Goal: Communication & Community: Share content

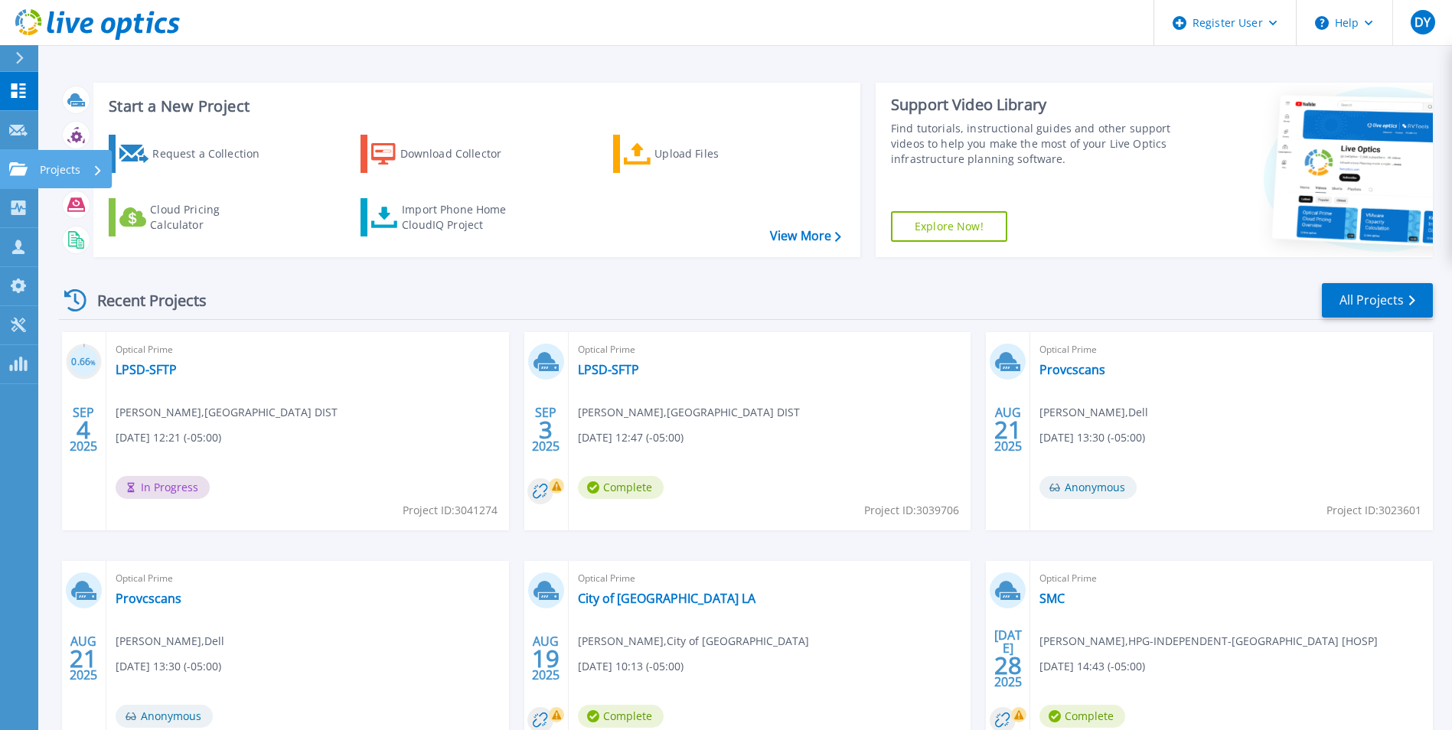
click at [50, 167] on p "Projects" at bounding box center [60, 170] width 41 height 40
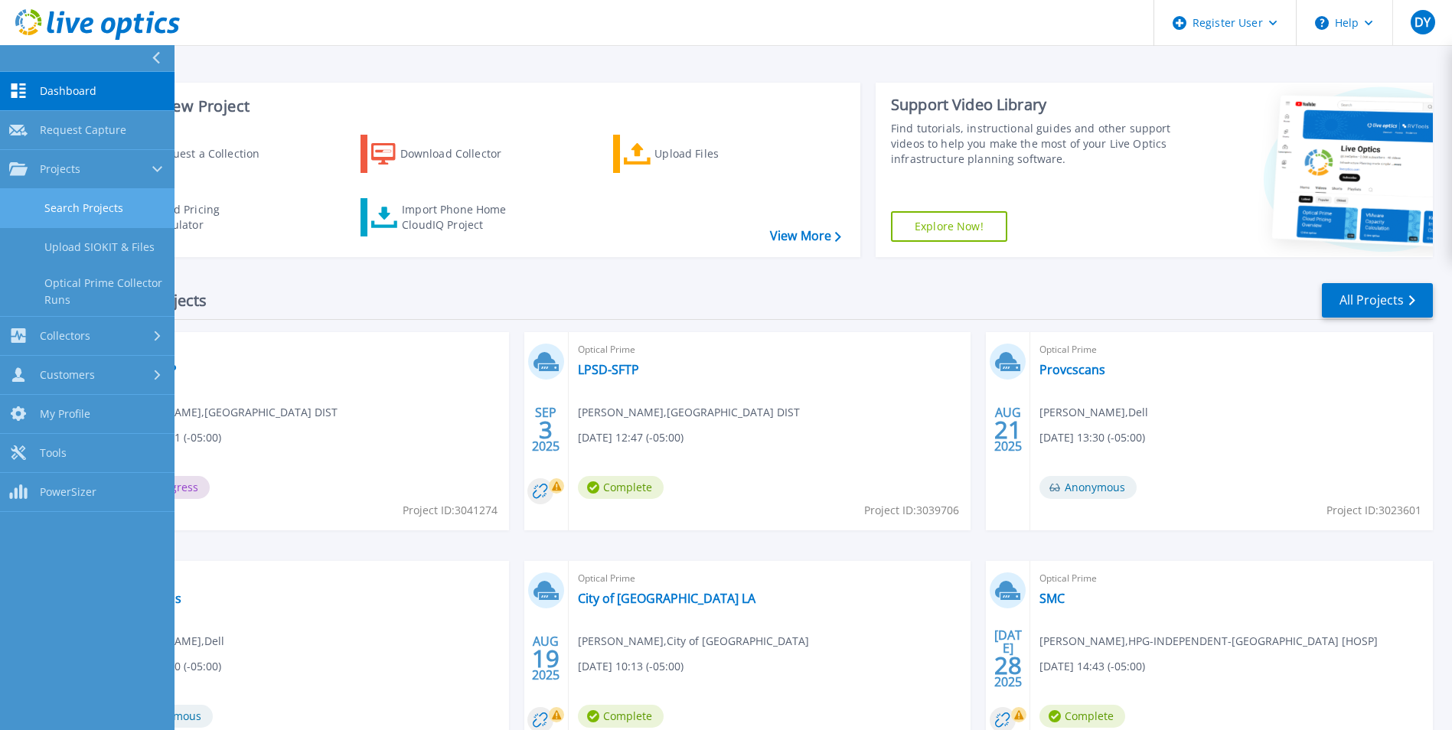
click at [95, 210] on link "Search Projects" at bounding box center [87, 208] width 174 height 39
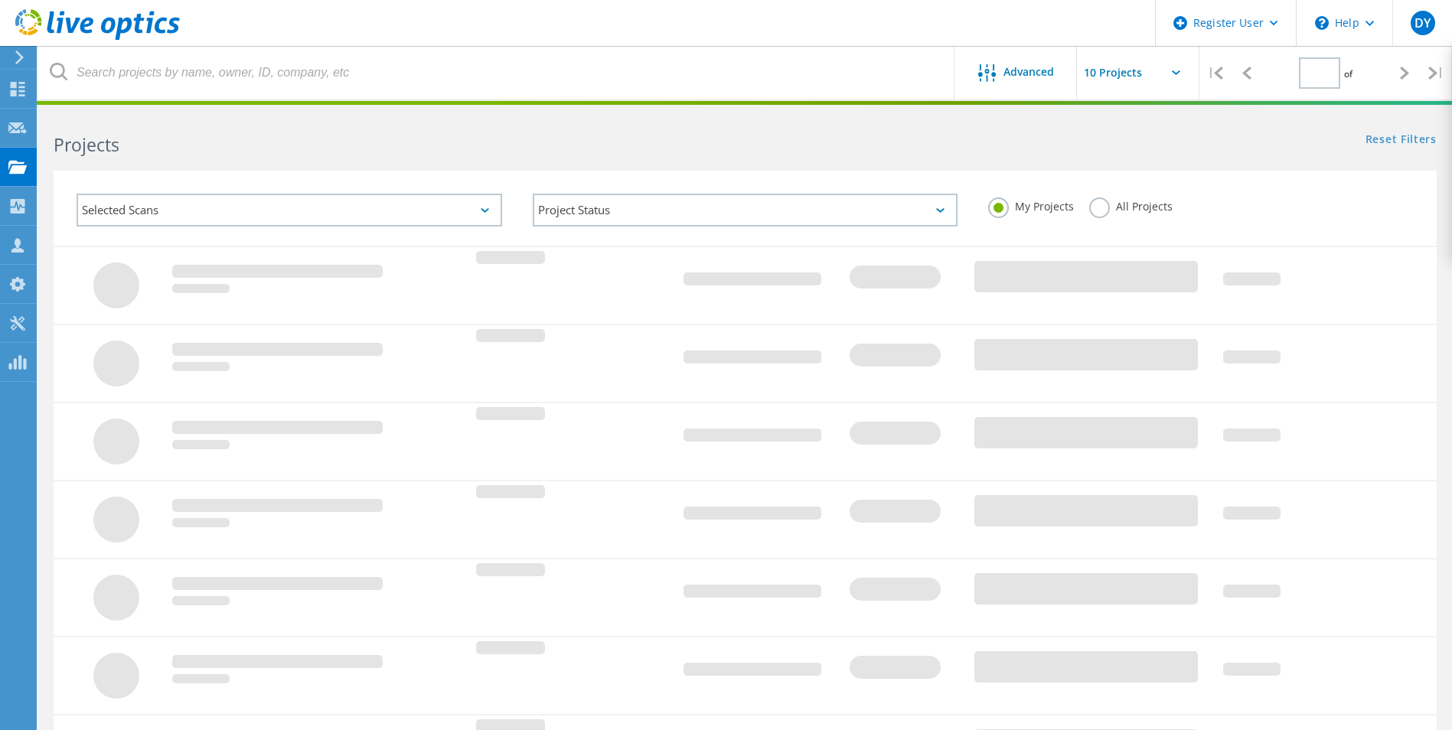
type input "1"
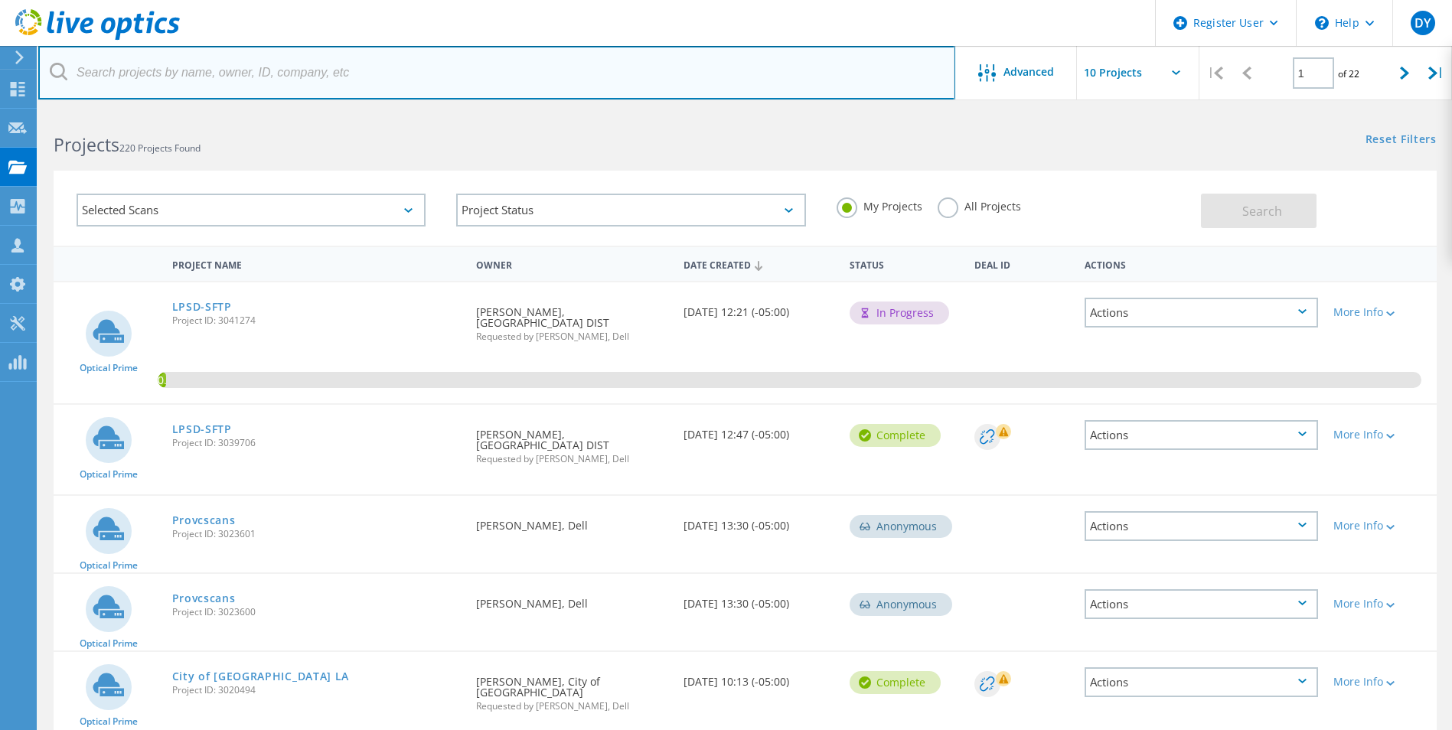
click at [313, 85] on input "text" at bounding box center [496, 73] width 917 height 54
paste input "mdevenport@sbpg.net"
type input "mdevenport@sbpg.net"
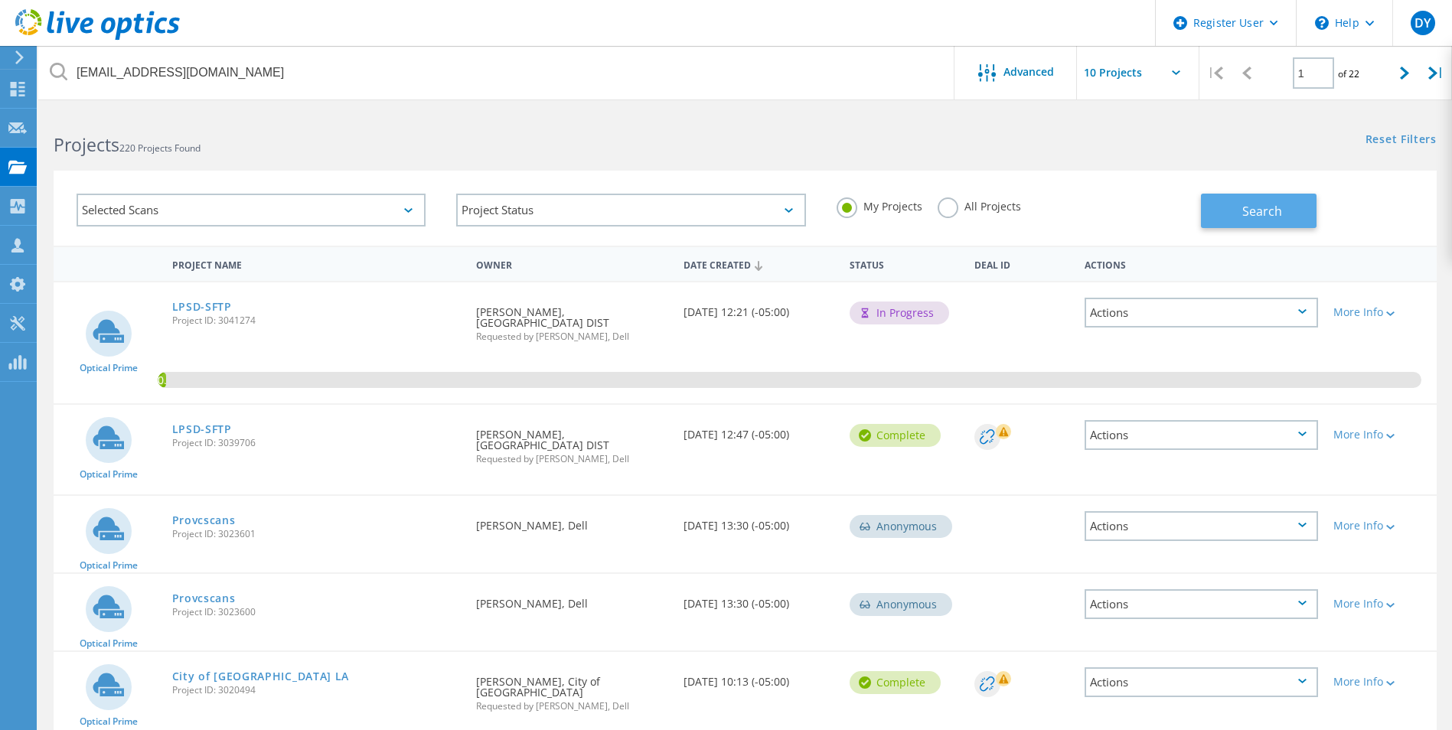
click at [1283, 217] on button "Search" at bounding box center [1259, 211] width 116 height 34
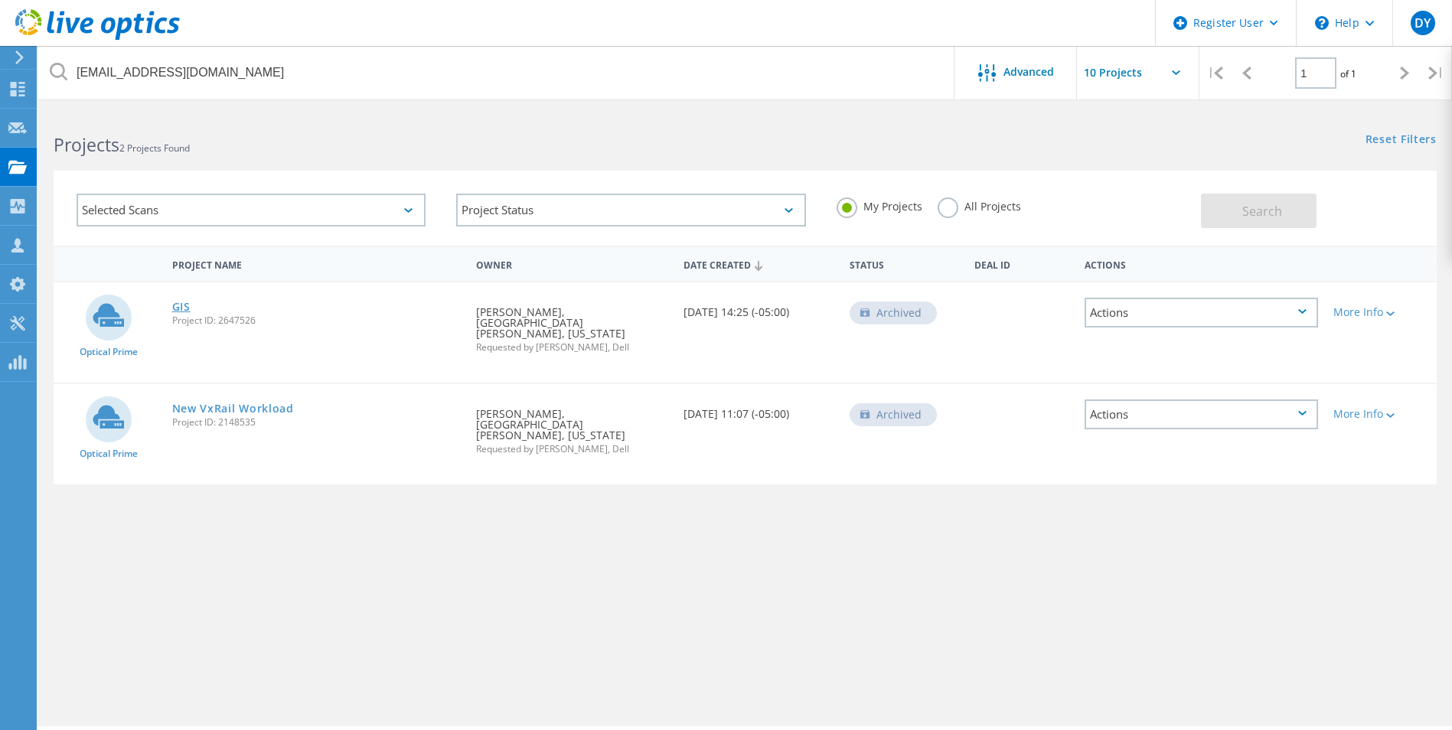
click at [178, 304] on link "GIS" at bounding box center [181, 307] width 18 height 11
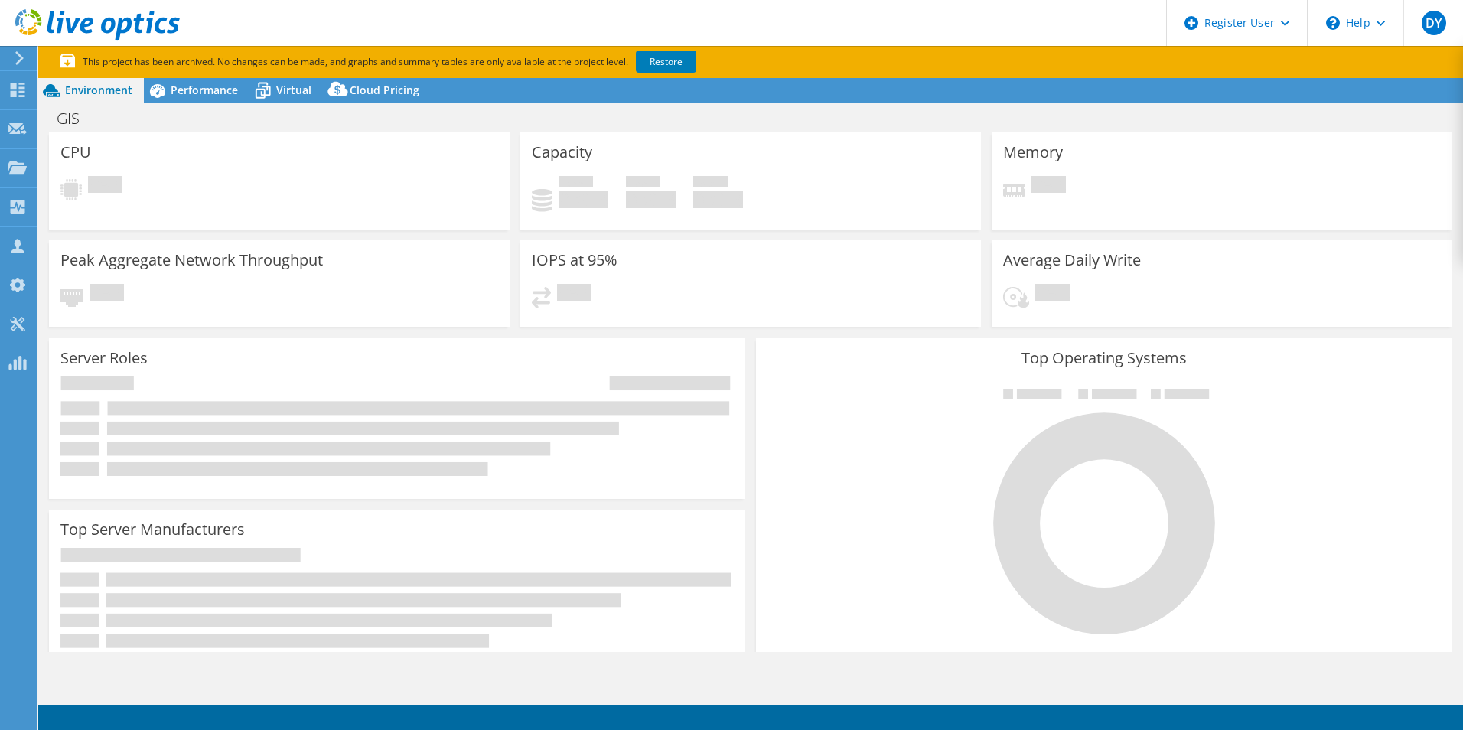
select select "USEast"
select select "USD"
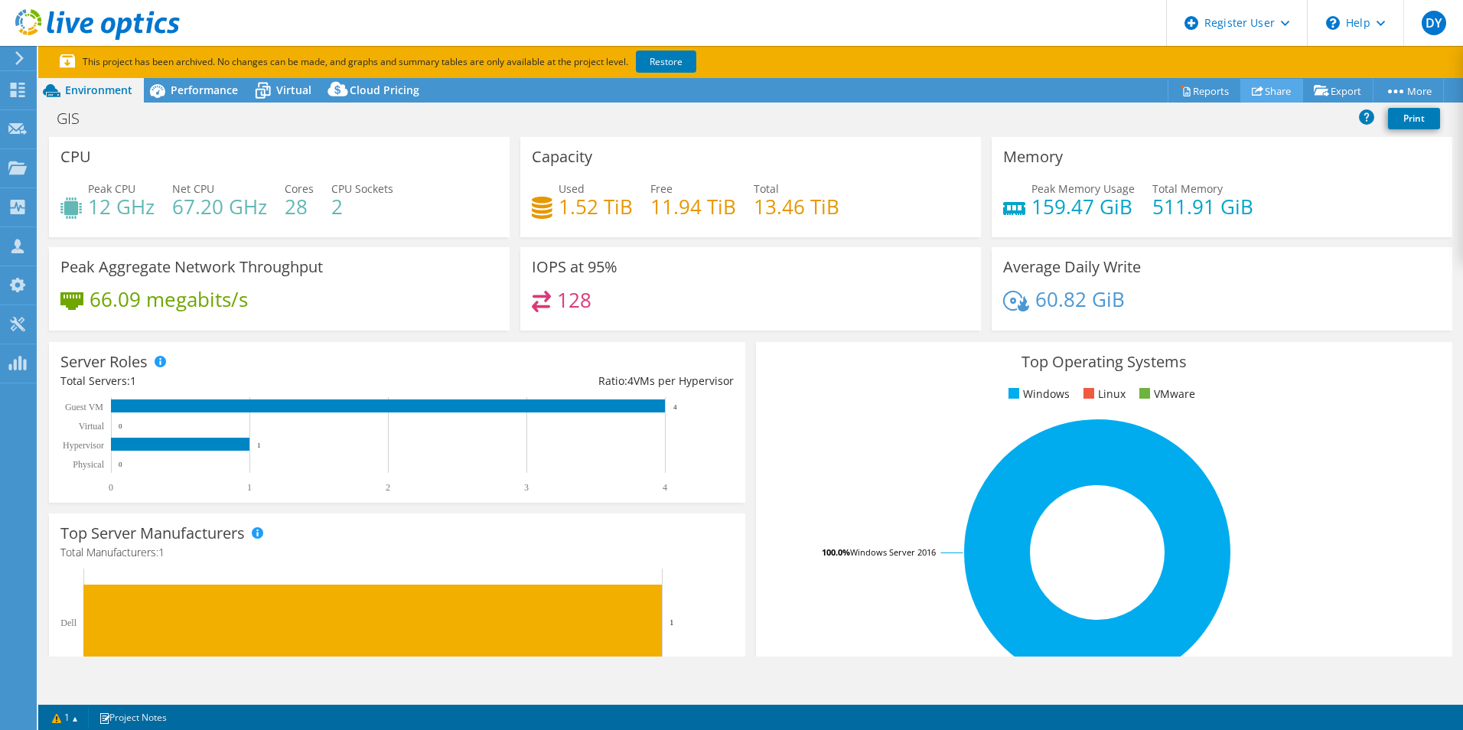
click at [1273, 90] on link "Share" at bounding box center [1271, 91] width 63 height 24
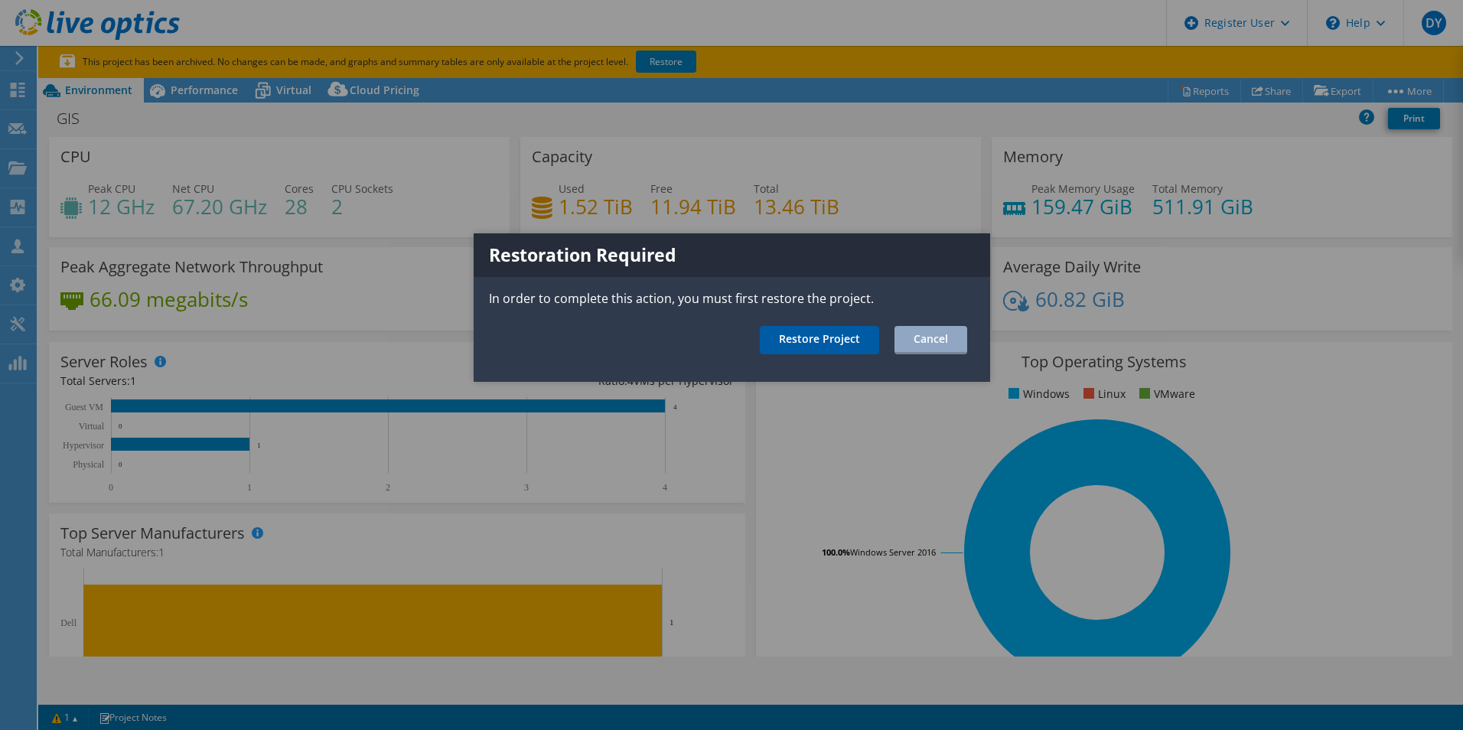
click at [811, 349] on link "Restore Project" at bounding box center [819, 340] width 119 height 28
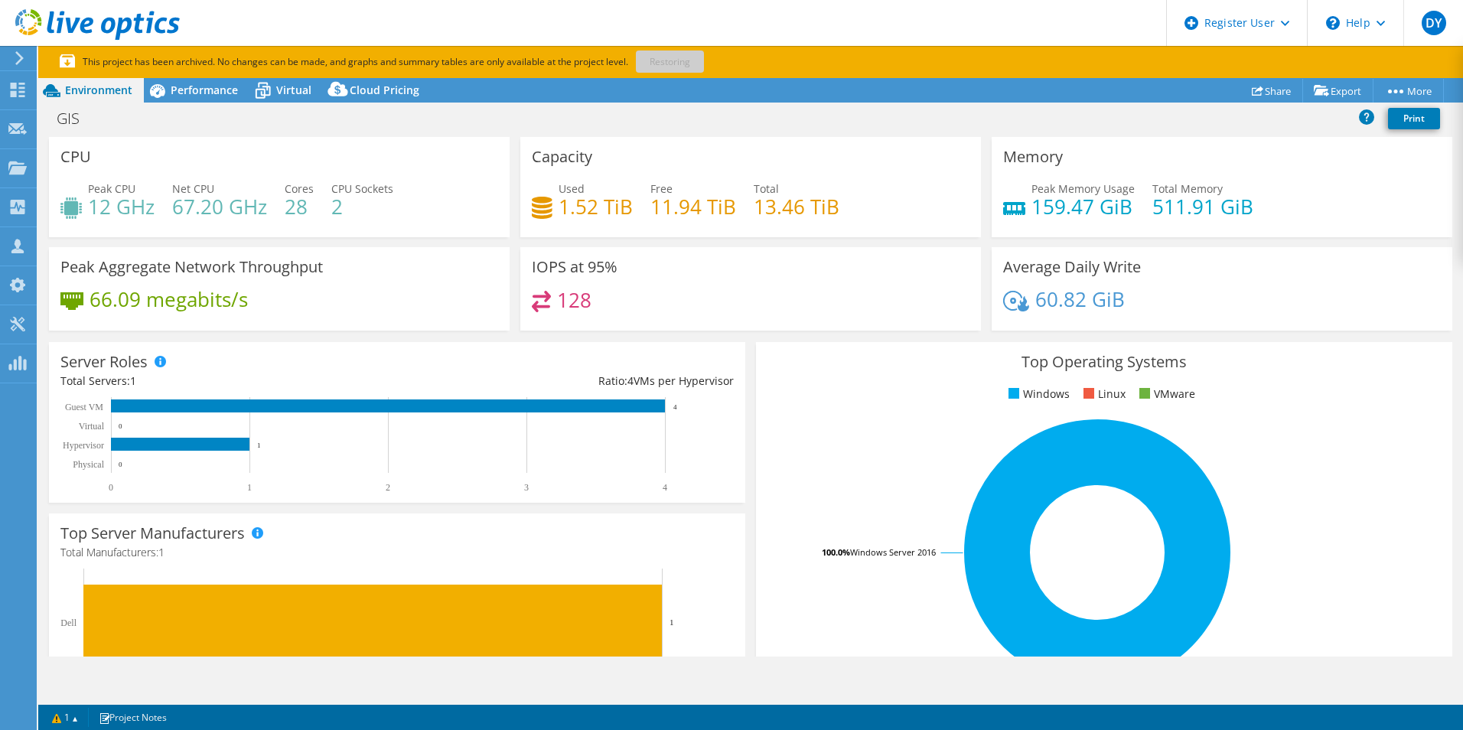
drag, startPoint x: 856, startPoint y: 319, endPoint x: 555, endPoint y: 298, distance: 302.3
drag, startPoint x: 555, startPoint y: 298, endPoint x: 888, endPoint y: 263, distance: 334.7
click at [888, 263] on div "IOPS at 95% 128" at bounding box center [750, 288] width 461 height 83
click at [1270, 89] on link "Share" at bounding box center [1271, 91] width 63 height 24
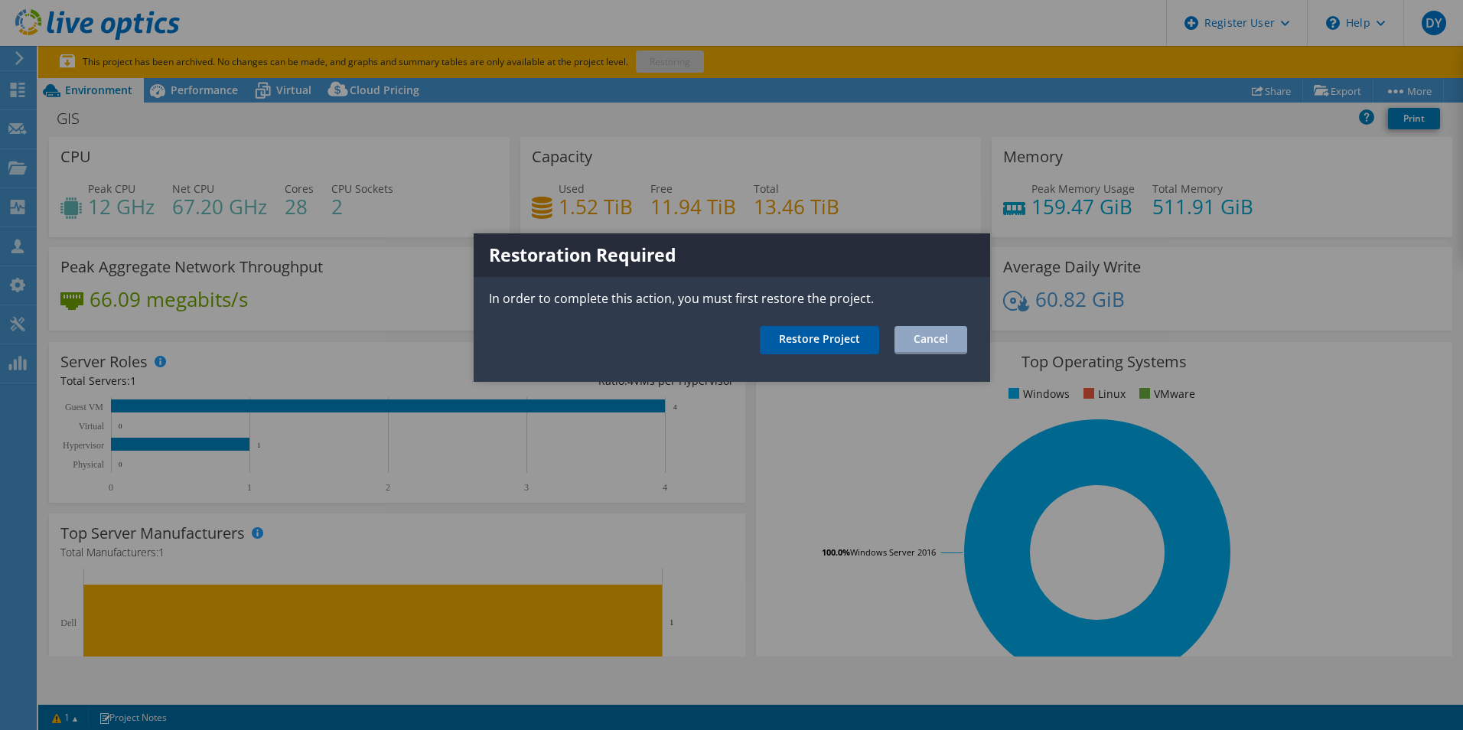
click at [816, 341] on link "Restore Project" at bounding box center [819, 340] width 119 height 28
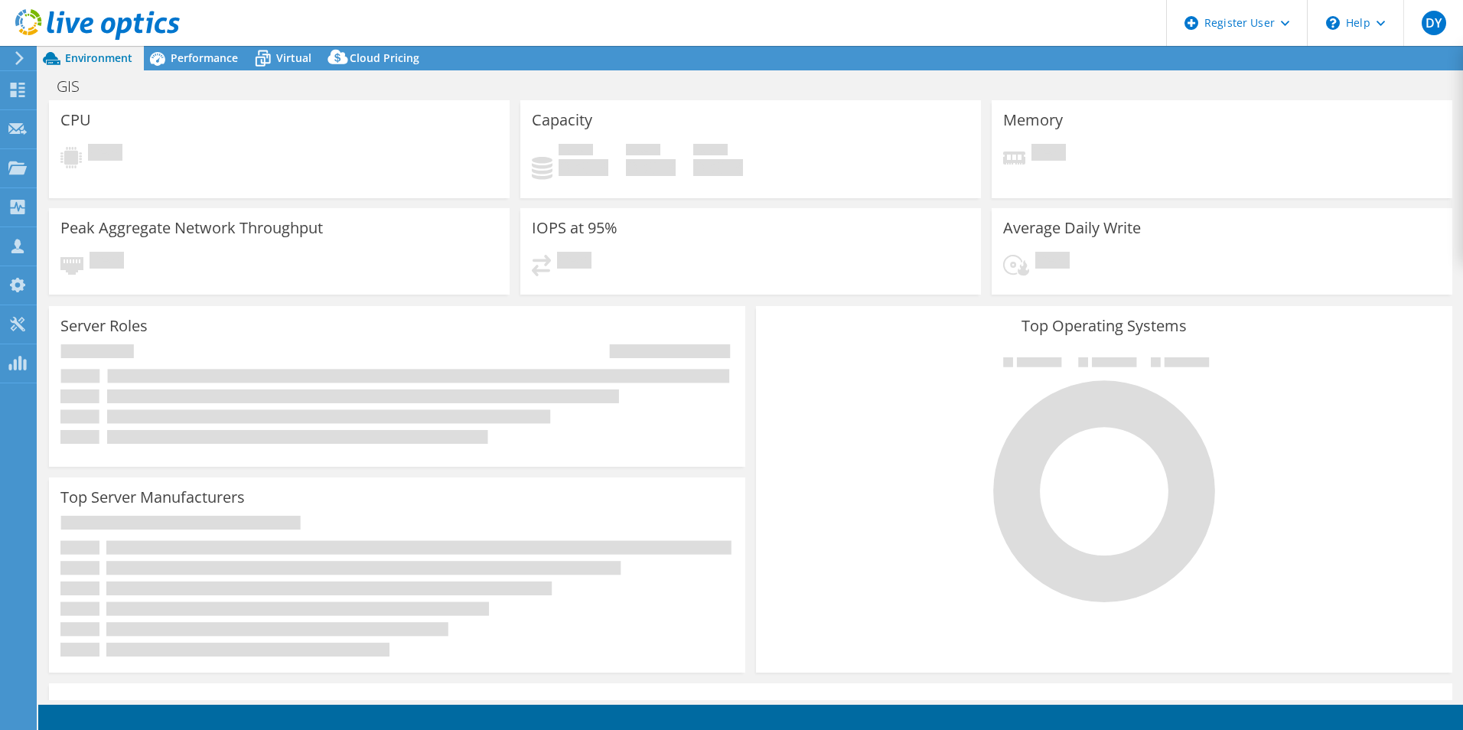
select select "USEast"
select select "USD"
select select "USEast"
select select "USD"
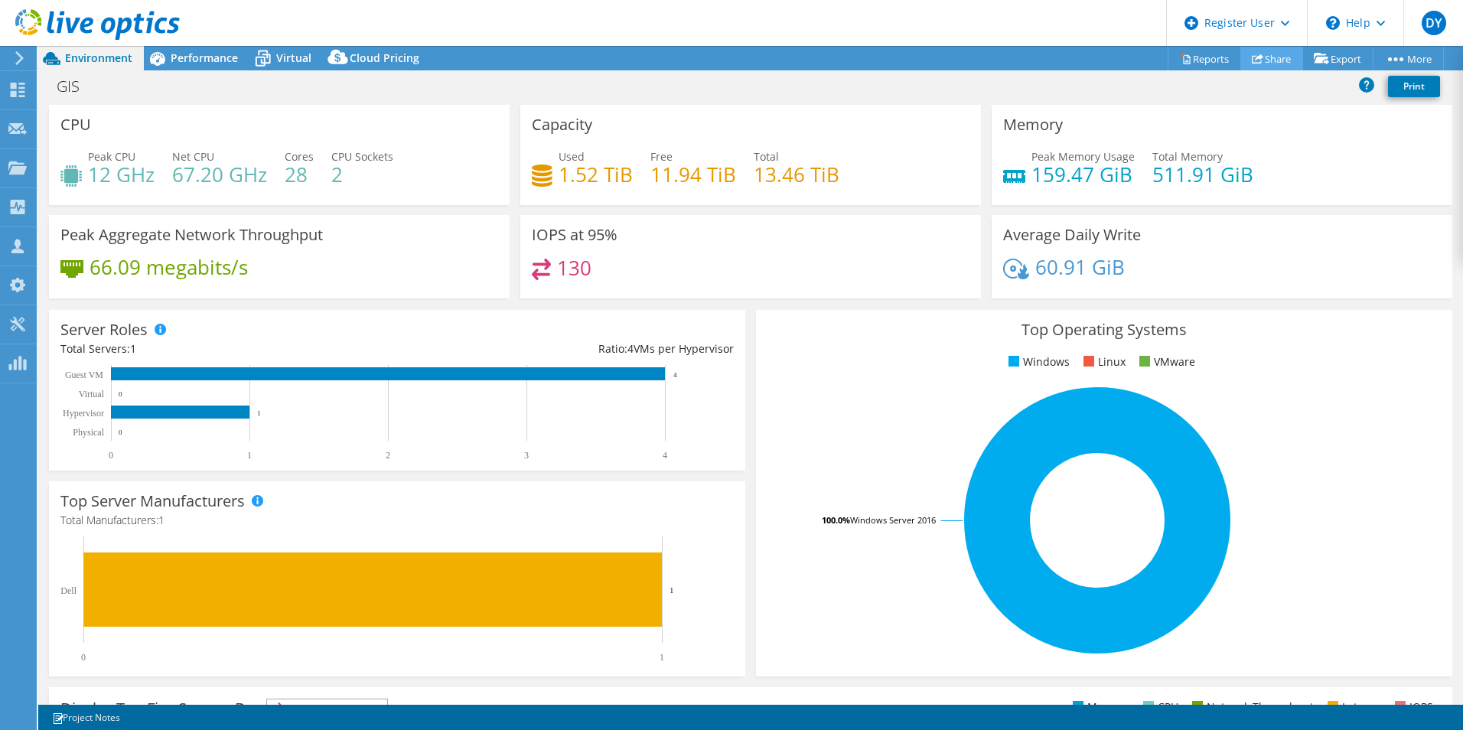
click at [1276, 60] on link "Share" at bounding box center [1271, 59] width 63 height 24
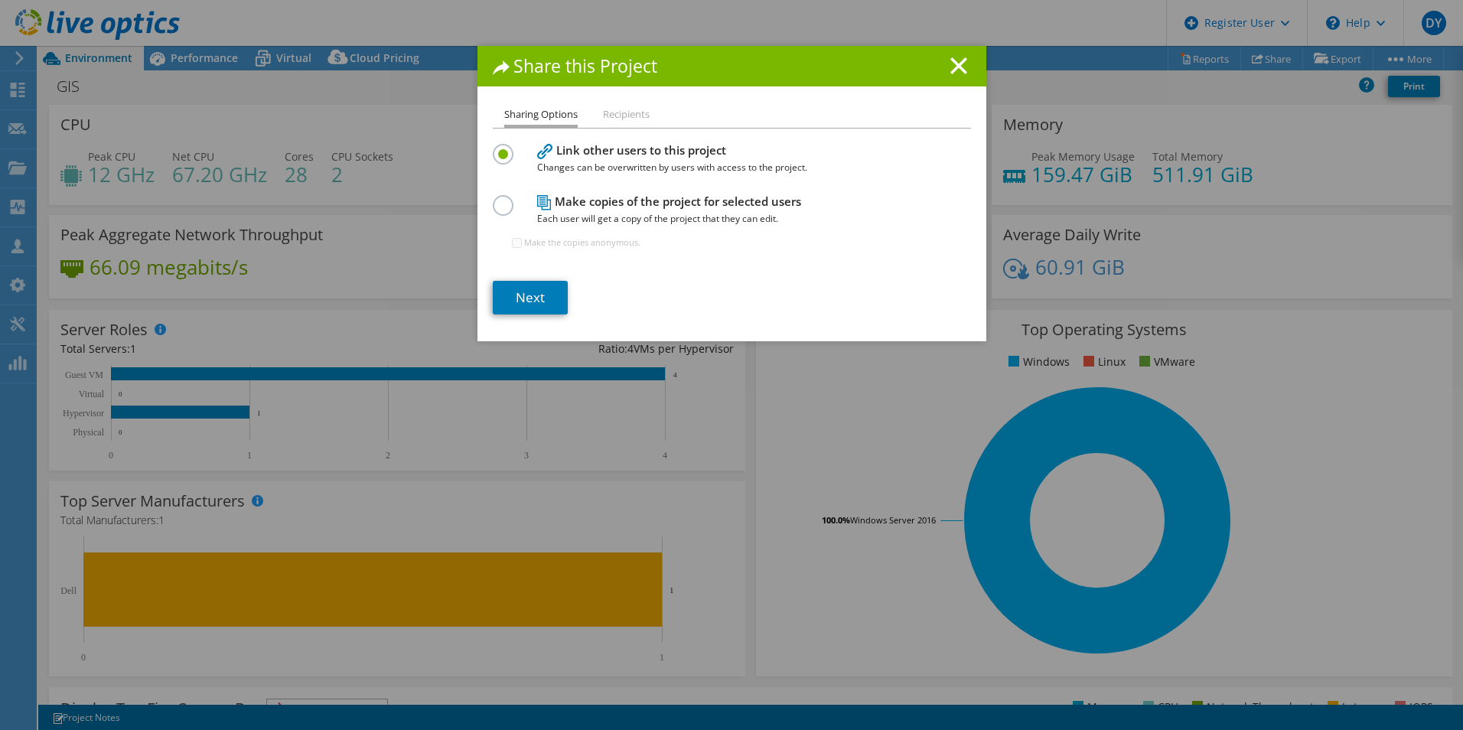
click at [503, 199] on label at bounding box center [506, 197] width 27 height 4
click at [0, 0] on input "radio" at bounding box center [0, 0] width 0 height 0
click at [499, 148] on label at bounding box center [506, 146] width 27 height 4
click at [0, 0] on input "radio" at bounding box center [0, 0] width 0 height 0
click at [524, 301] on link "Next" at bounding box center [530, 298] width 75 height 34
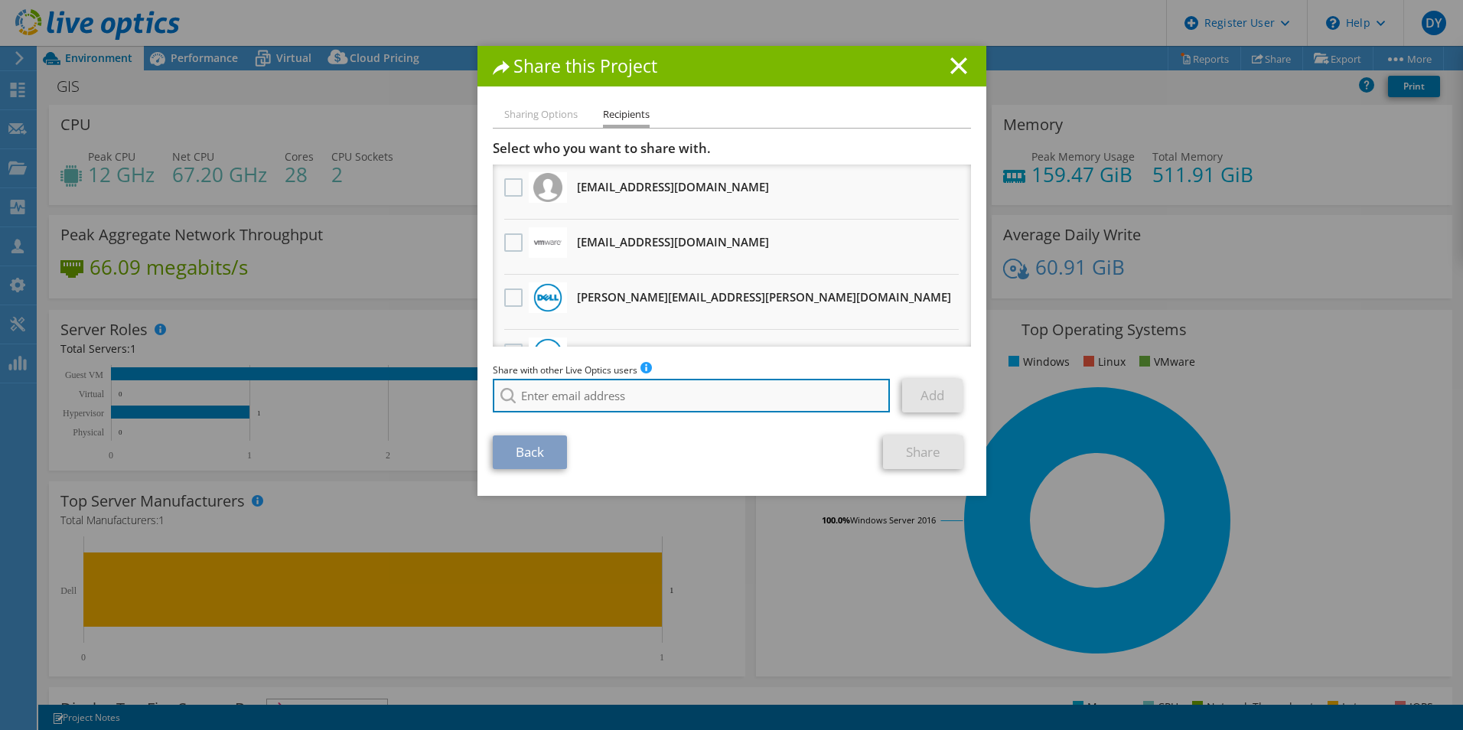
click at [571, 409] on input "search" at bounding box center [692, 396] width 398 height 34
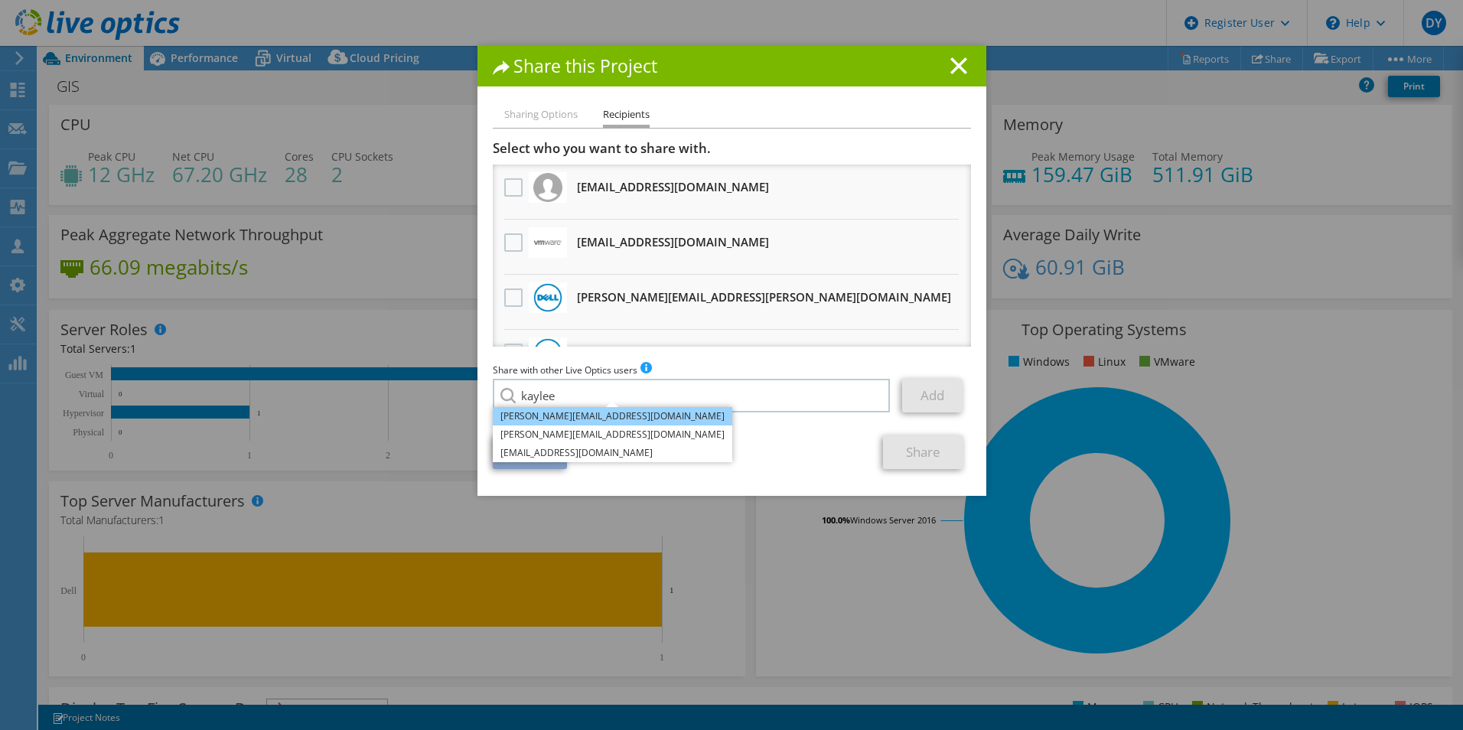
click at [576, 416] on li "Kaylee.Martinez@dell.com" at bounding box center [613, 416] width 240 height 18
type input "Kaylee.Martinez@dell.com"
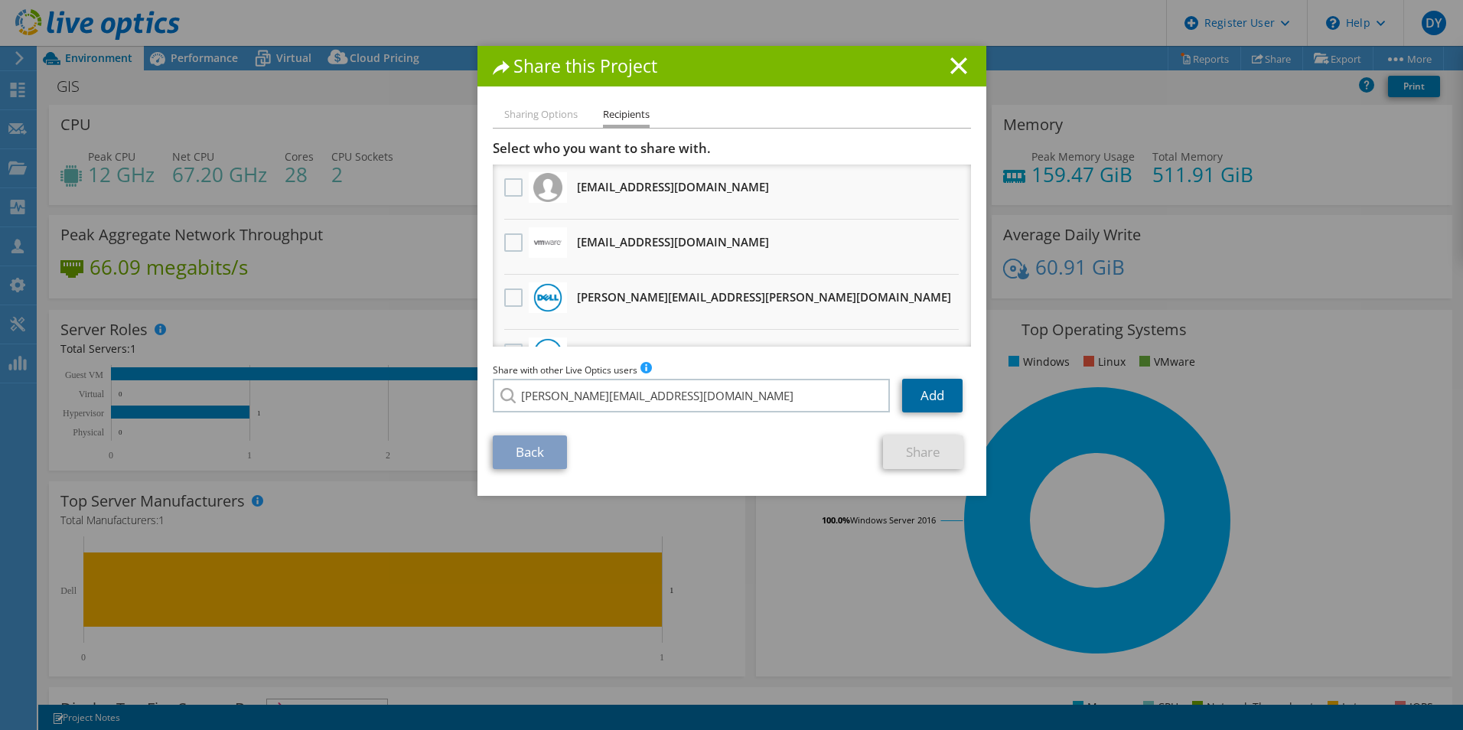
click at [916, 395] on link "Add" at bounding box center [932, 396] width 60 height 34
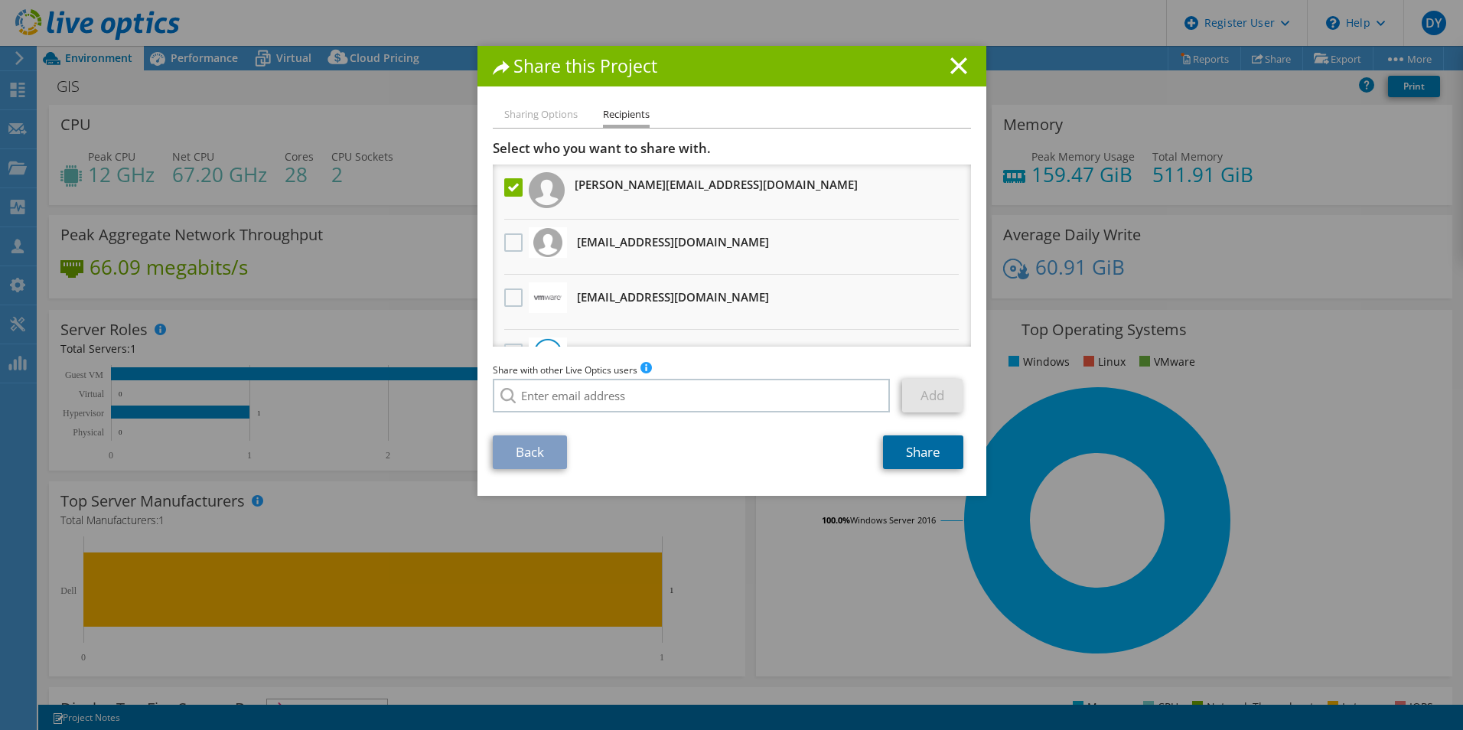
click at [927, 457] on link "Share" at bounding box center [923, 452] width 80 height 34
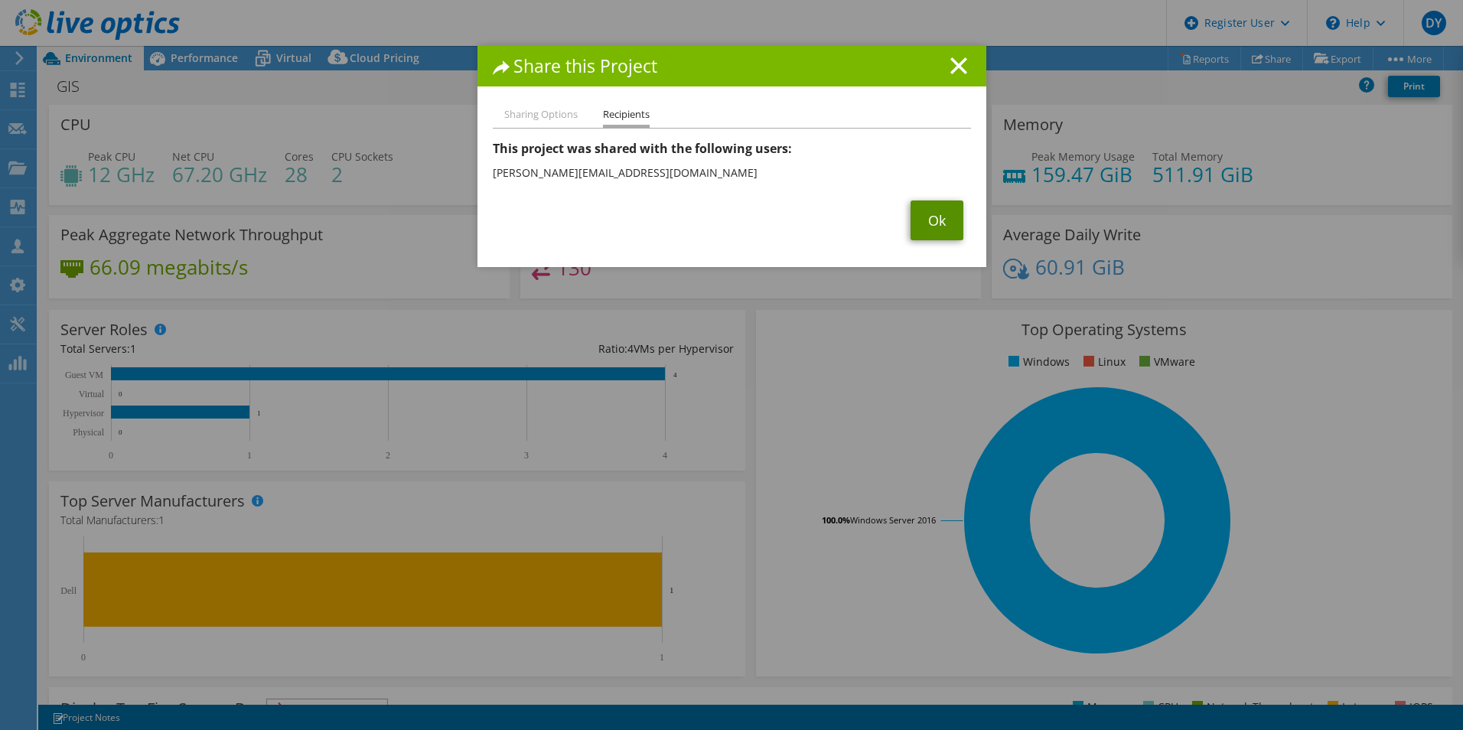
click at [938, 217] on link "Ok" at bounding box center [937, 220] width 53 height 40
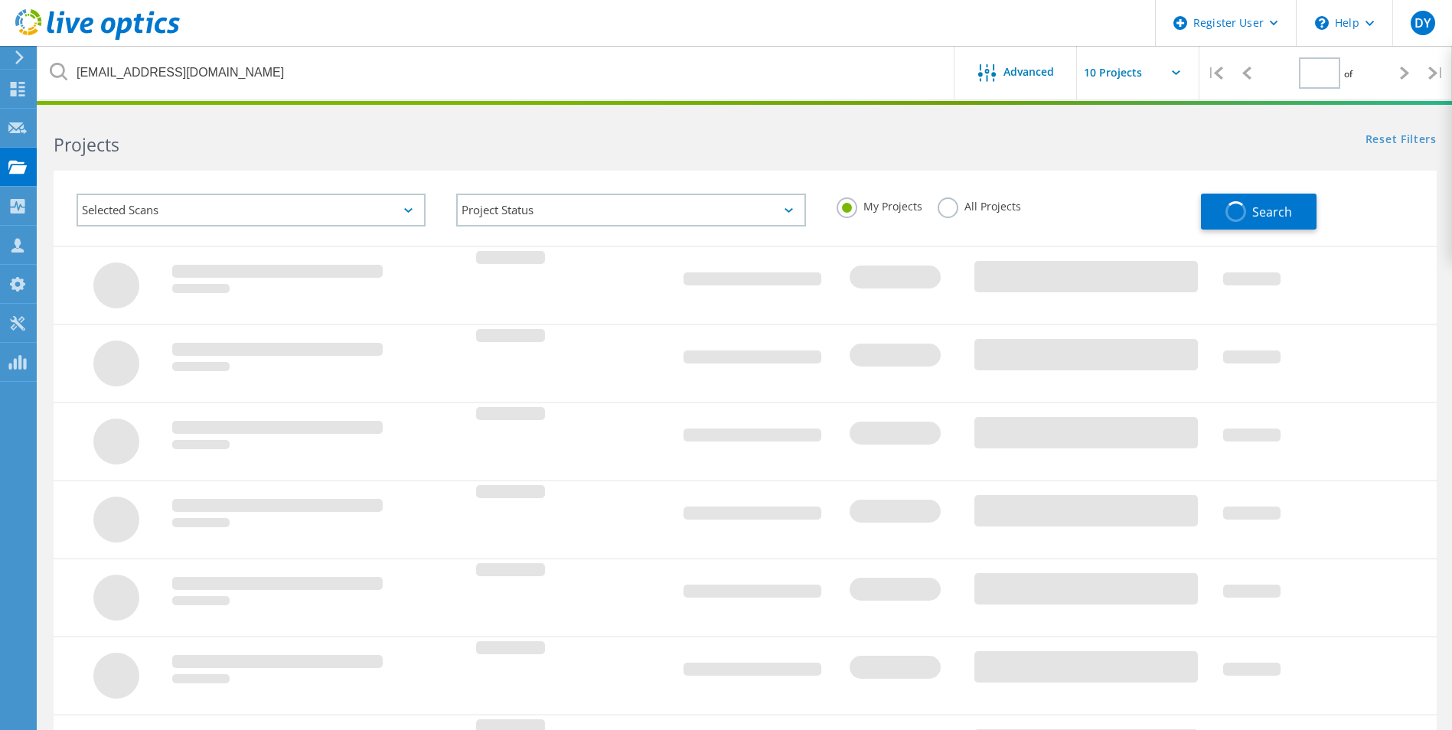
type input "1"
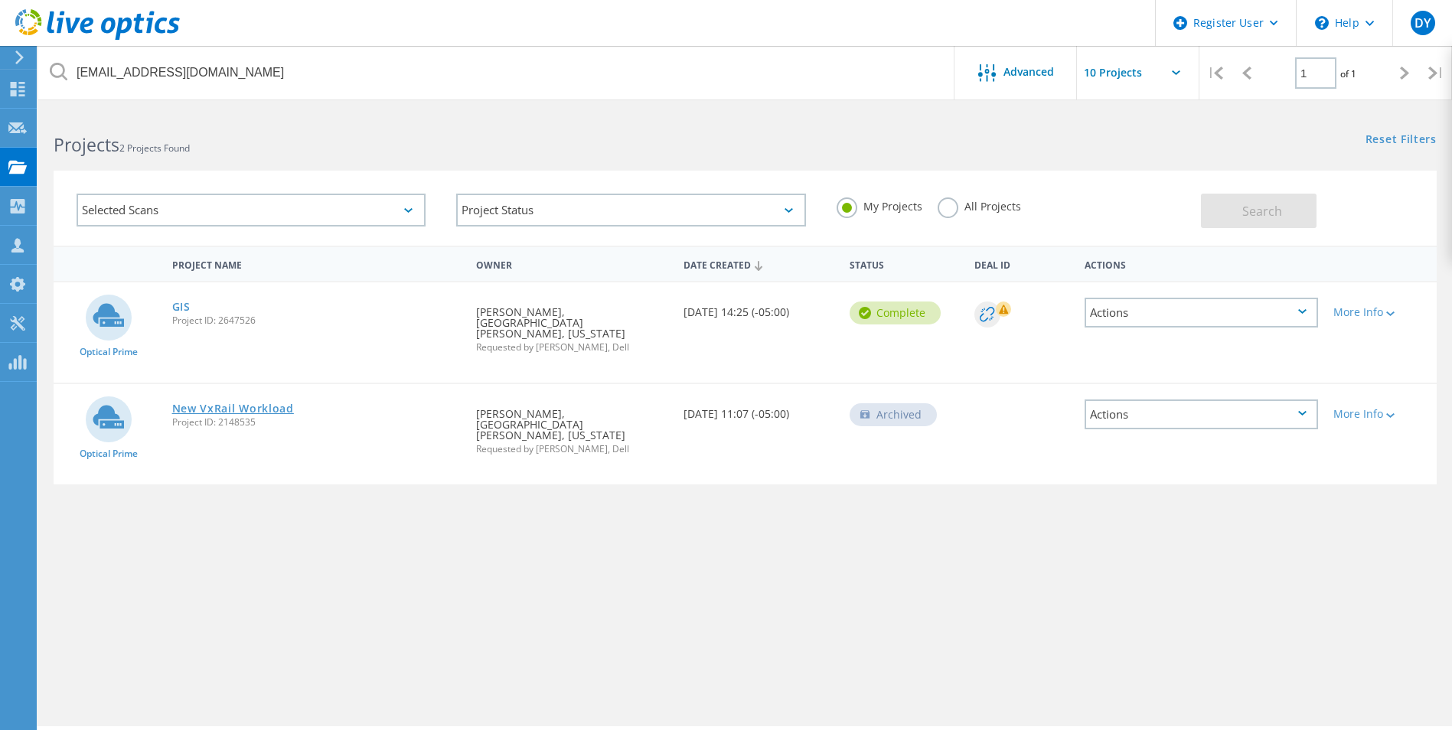
click at [216, 403] on link "New VxRail Workload" at bounding box center [233, 408] width 122 height 11
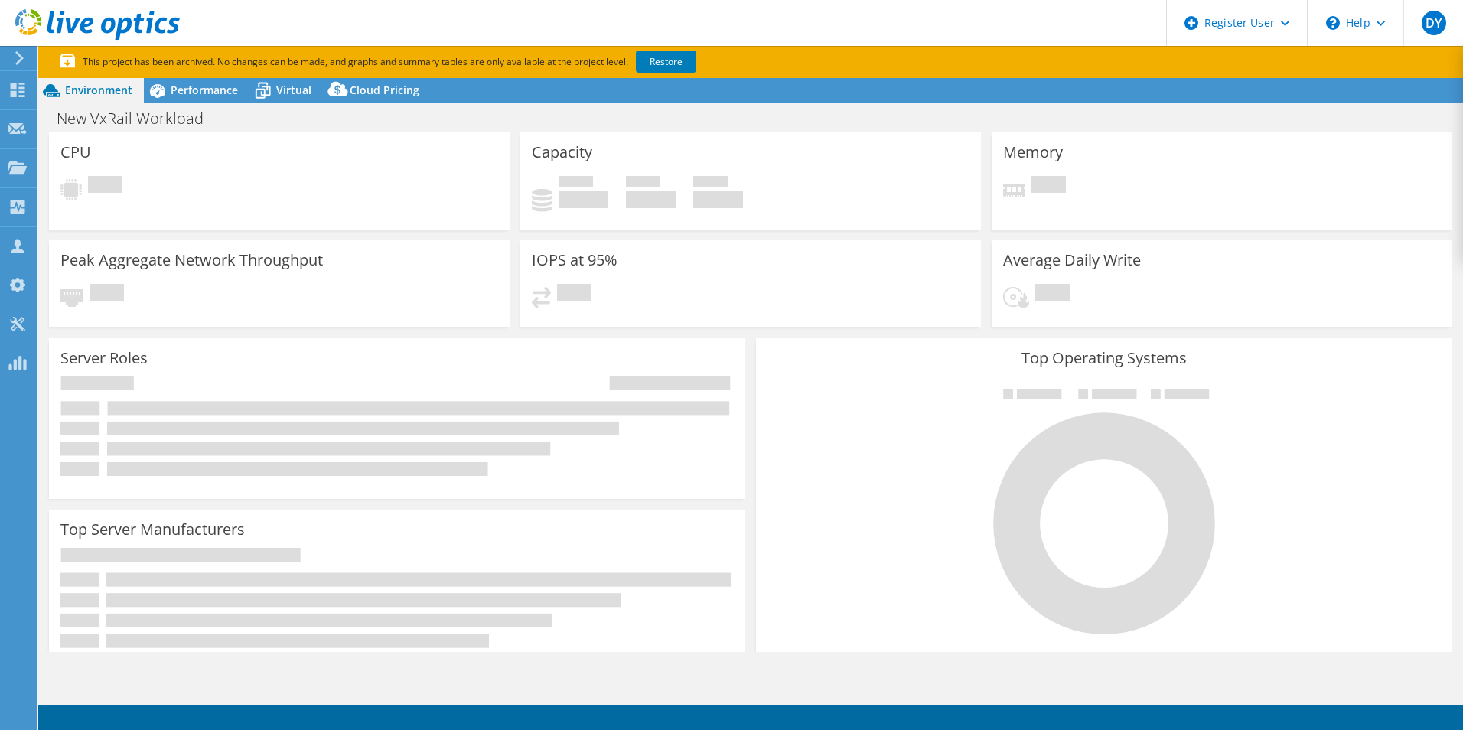
select select "USEast"
select select "USD"
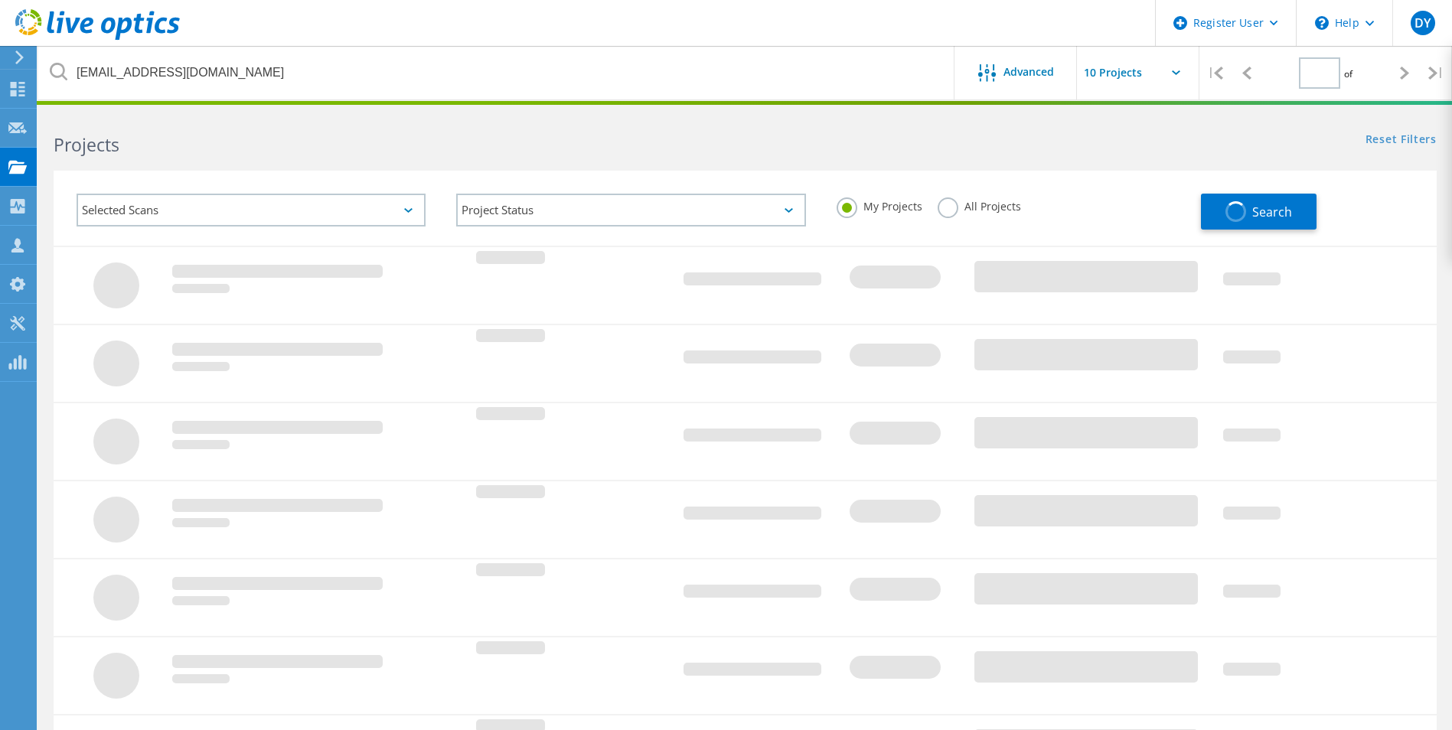
type input "1"
